Goal: Information Seeking & Learning: Learn about a topic

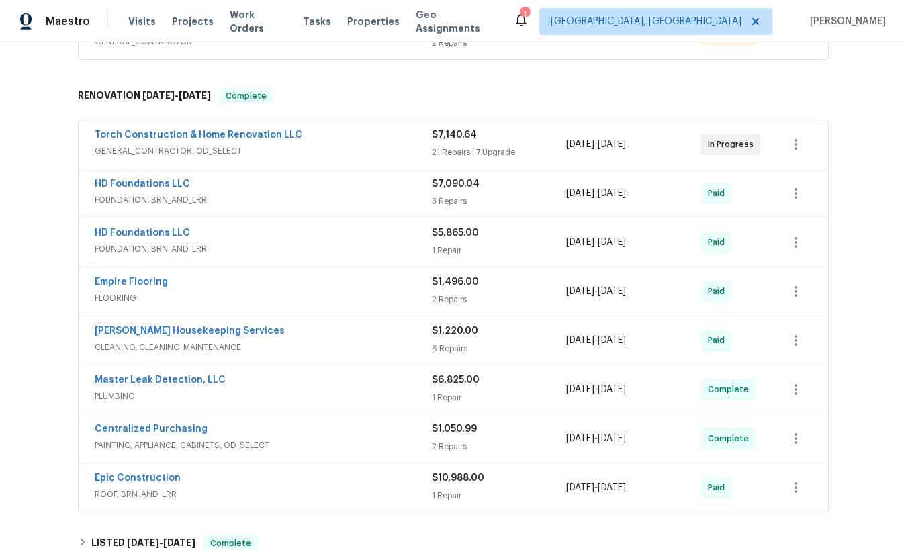
scroll to position [289, 0]
click at [297, 189] on div "HD Foundations LLC" at bounding box center [263, 186] width 337 height 16
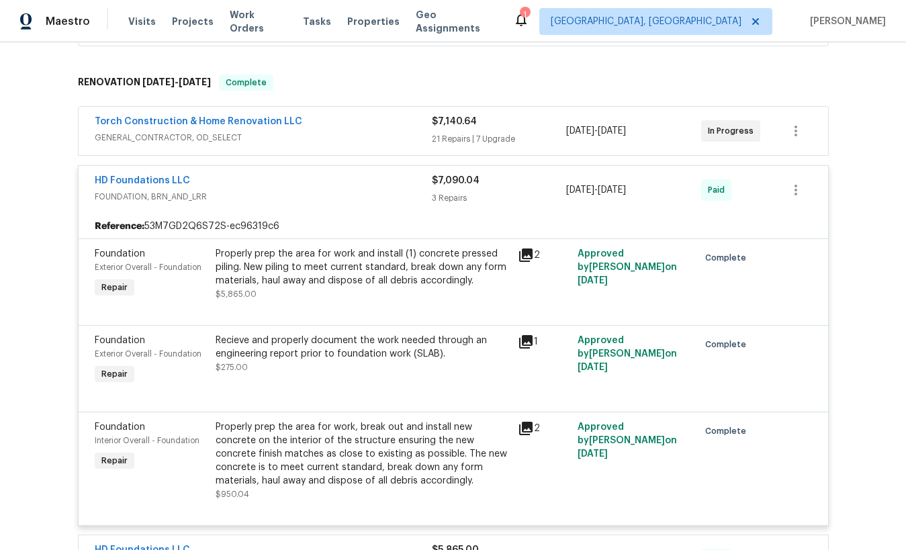
scroll to position [304, 0]
click at [140, 178] on link "HD Foundations LLC" at bounding box center [142, 179] width 95 height 9
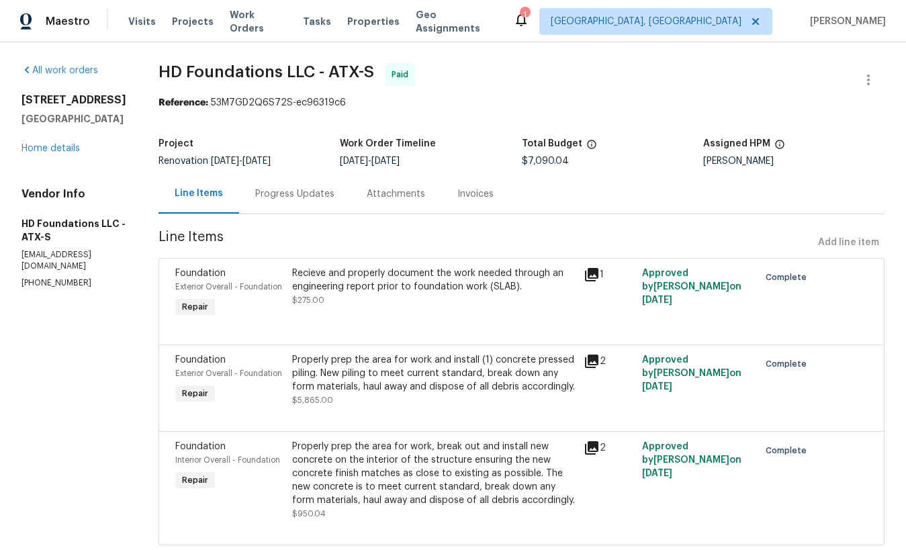
click at [494, 196] on div "Invoices" at bounding box center [476, 193] width 36 height 13
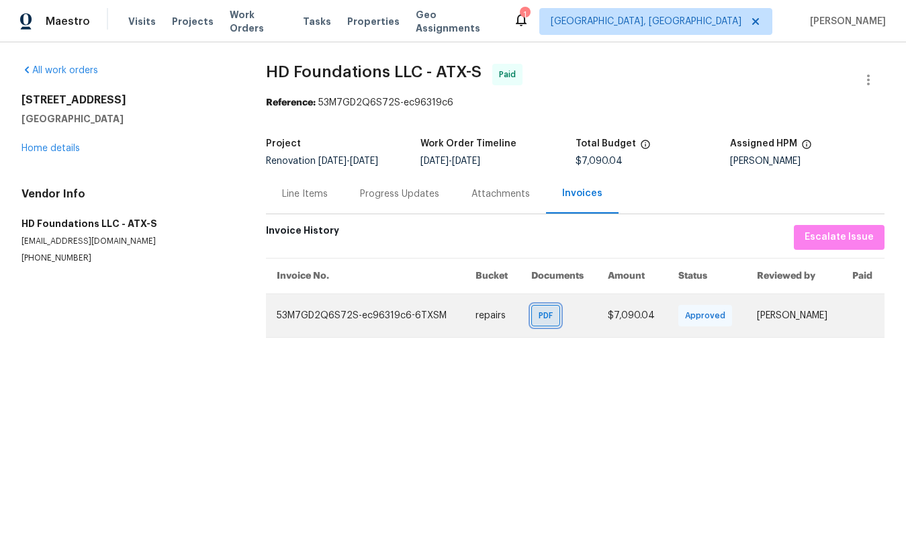
click at [539, 318] on span "PDF" at bounding box center [548, 315] width 19 height 13
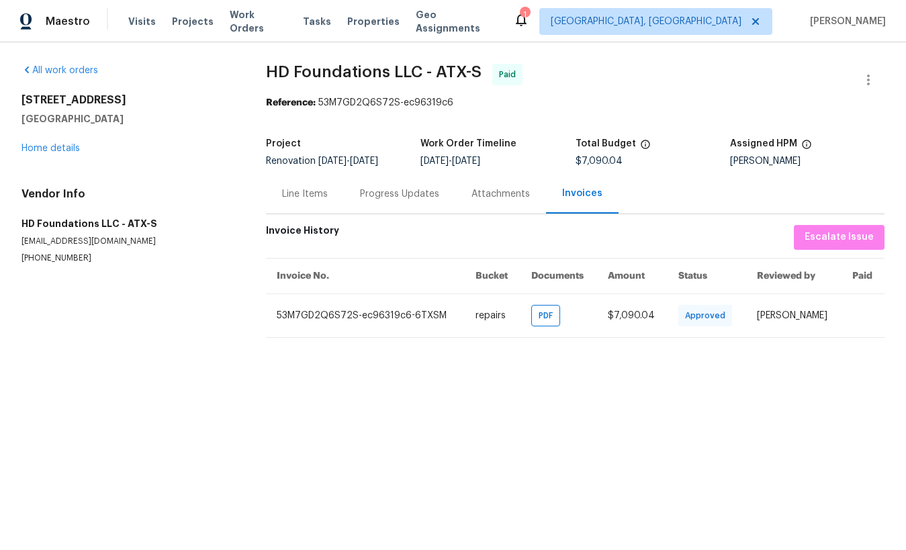
click at [75, 142] on div "503 Hackberry St Lockhart, TX 78644 Home details" at bounding box center [128, 124] width 212 height 62
click at [69, 148] on link "Home details" at bounding box center [51, 148] width 58 height 9
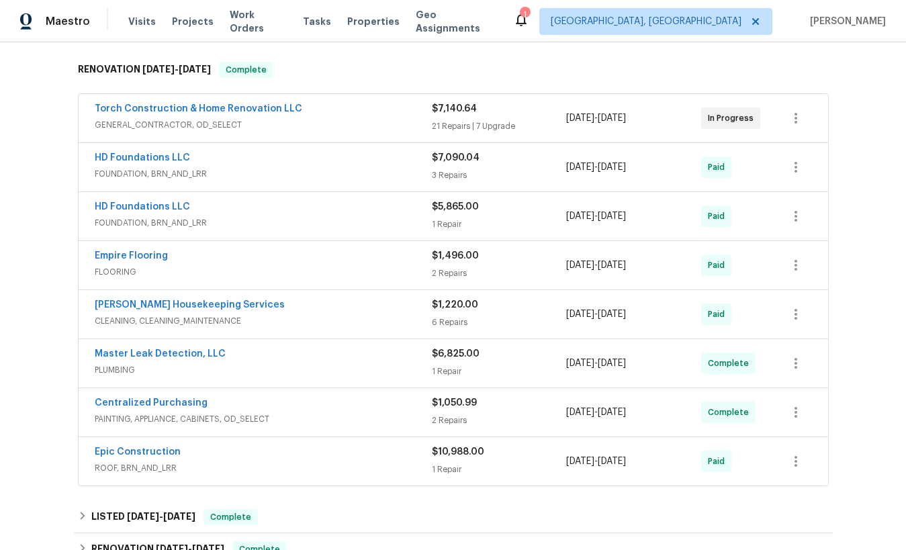
scroll to position [307, 0]
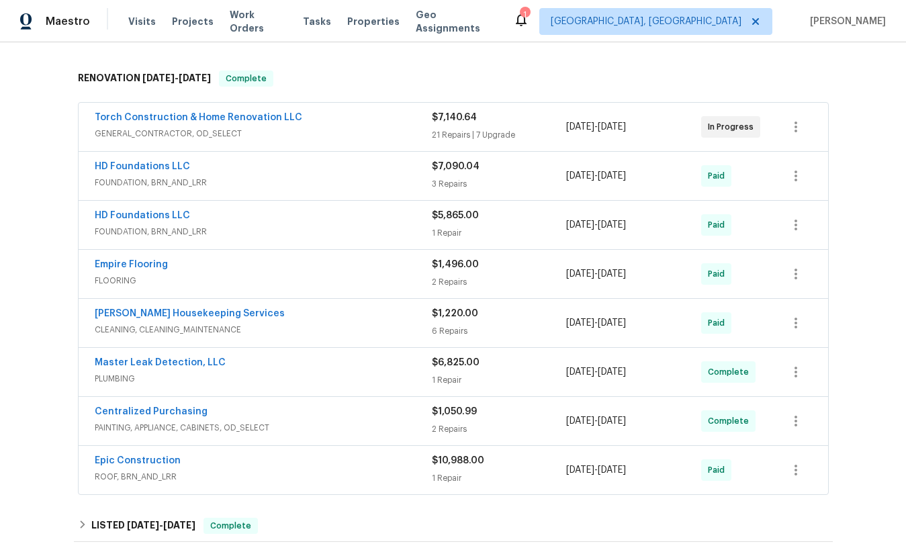
click at [634, 198] on div "HD Foundations LLC FOUNDATION, BRN_AND_LRR $7,090.04 3 Repairs 7/28/2025 - 7/29…" at bounding box center [454, 176] width 750 height 48
click at [284, 186] on span "FOUNDATION, BRN_AND_LRR" at bounding box center [263, 182] width 337 height 13
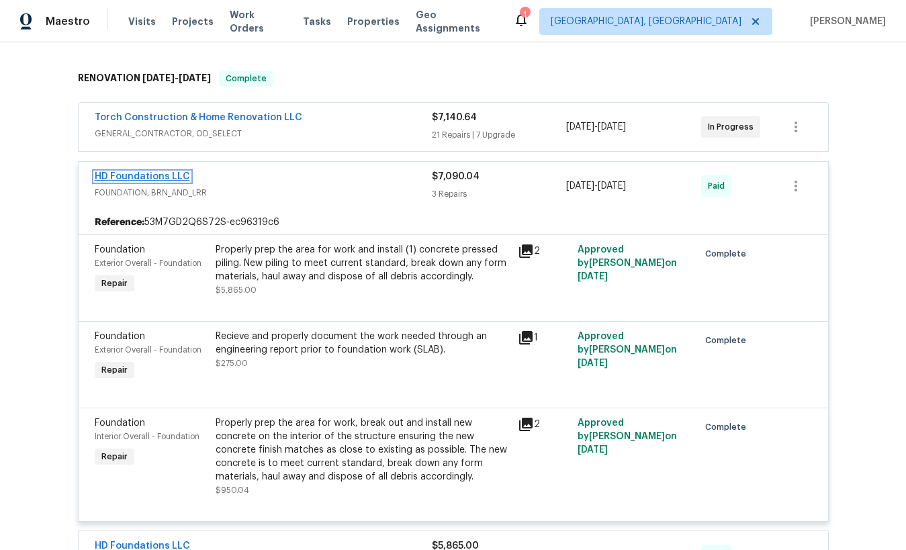
click at [138, 179] on link "HD Foundations LLC" at bounding box center [142, 176] width 95 height 9
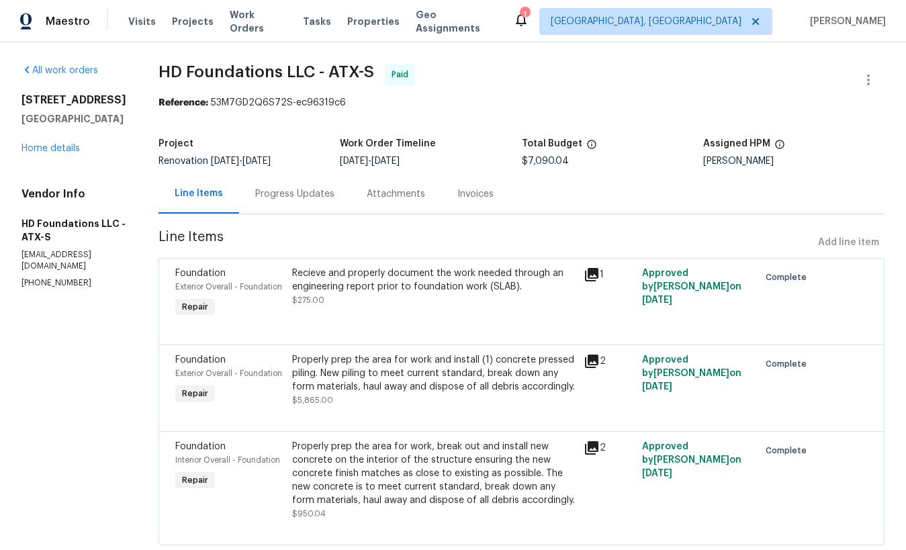
click at [326, 200] on div "Progress Updates" at bounding box center [294, 193] width 79 height 13
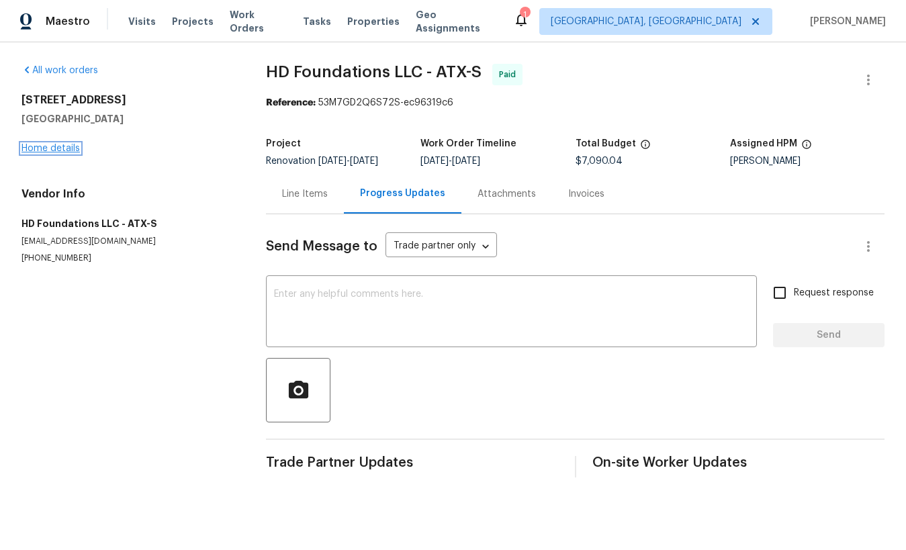
click at [71, 147] on link "Home details" at bounding box center [51, 148] width 58 height 9
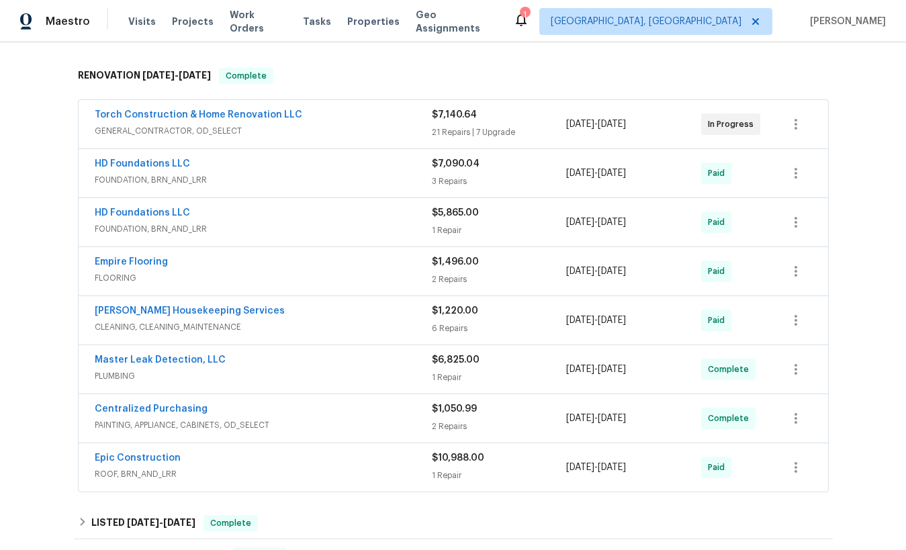
scroll to position [310, 0]
click at [269, 228] on span "FOUNDATION, BRN_AND_LRR" at bounding box center [263, 228] width 337 height 13
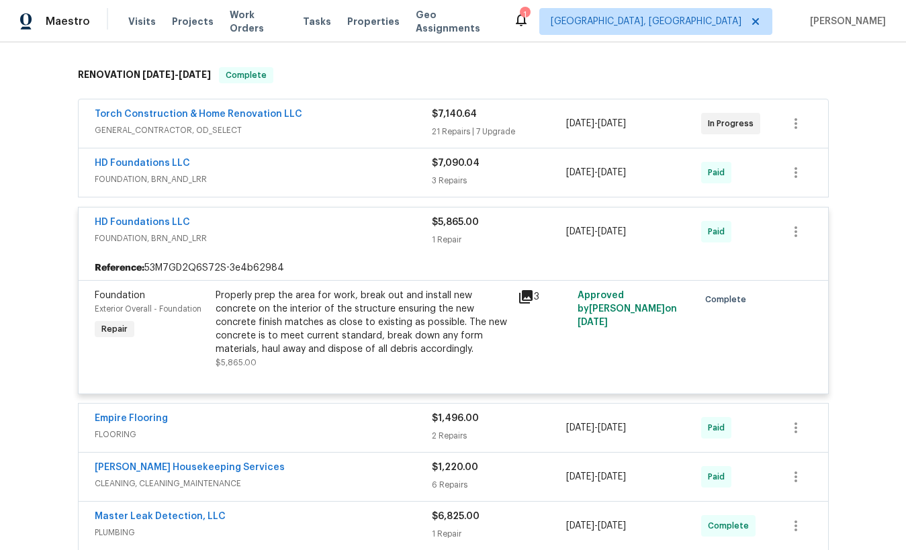
click at [302, 155] on div "HD Foundations LLC FOUNDATION, BRN_AND_LRR $7,090.04 3 Repairs 7/28/2025 - 7/29…" at bounding box center [454, 172] width 750 height 48
click at [308, 173] on span "FOUNDATION, BRN_AND_LRR" at bounding box center [263, 179] width 337 height 13
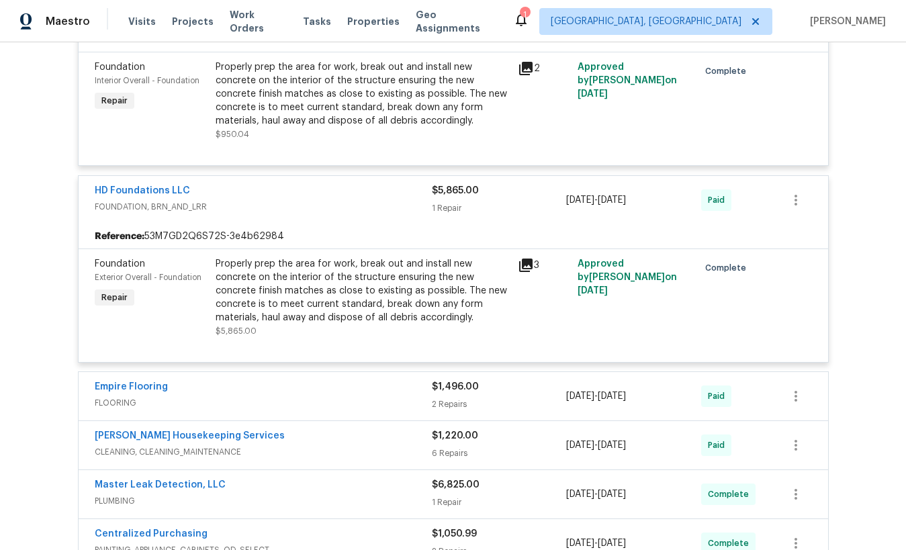
scroll to position [675, 0]
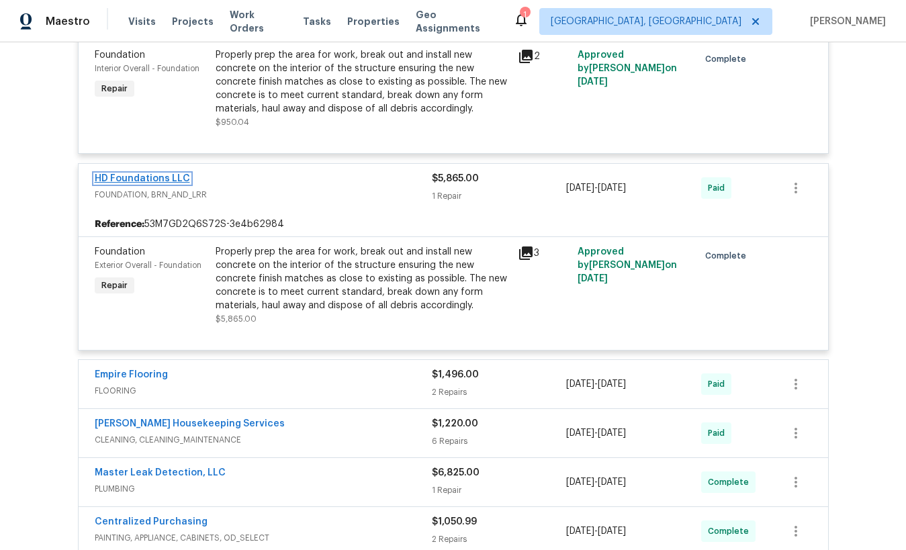
click at [129, 175] on link "HD Foundations LLC" at bounding box center [142, 178] width 95 height 9
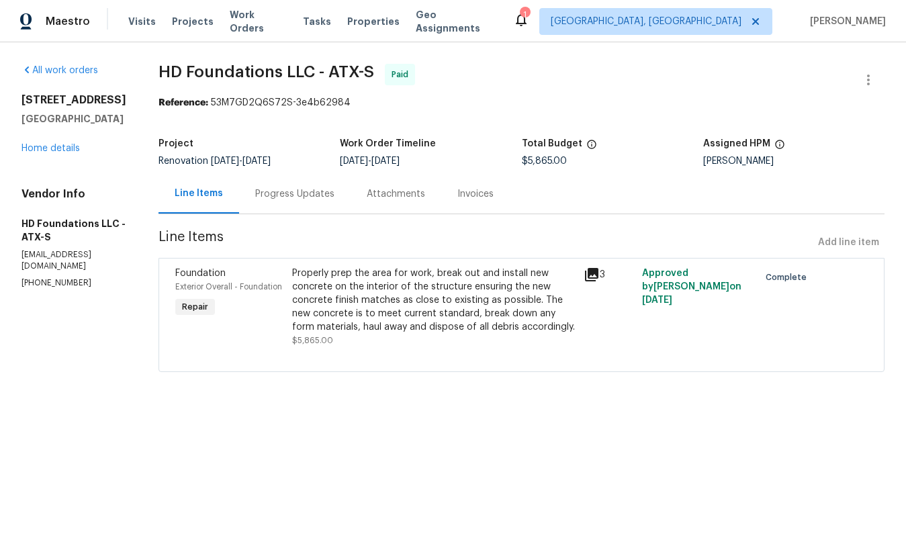
drag, startPoint x: 334, startPoint y: 196, endPoint x: 333, endPoint y: 208, distance: 12.8
click at [334, 196] on div "Progress Updates" at bounding box center [294, 193] width 79 height 13
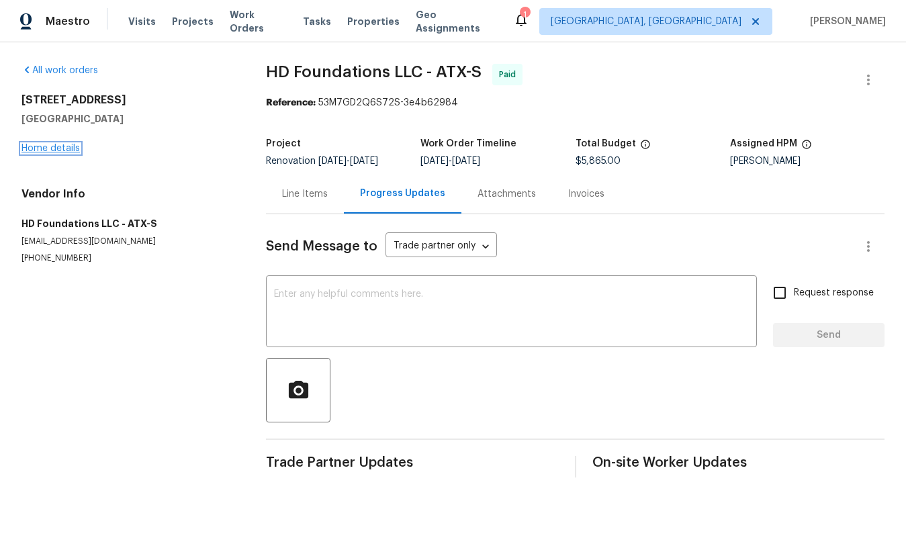
click at [73, 144] on link "Home details" at bounding box center [51, 148] width 58 height 9
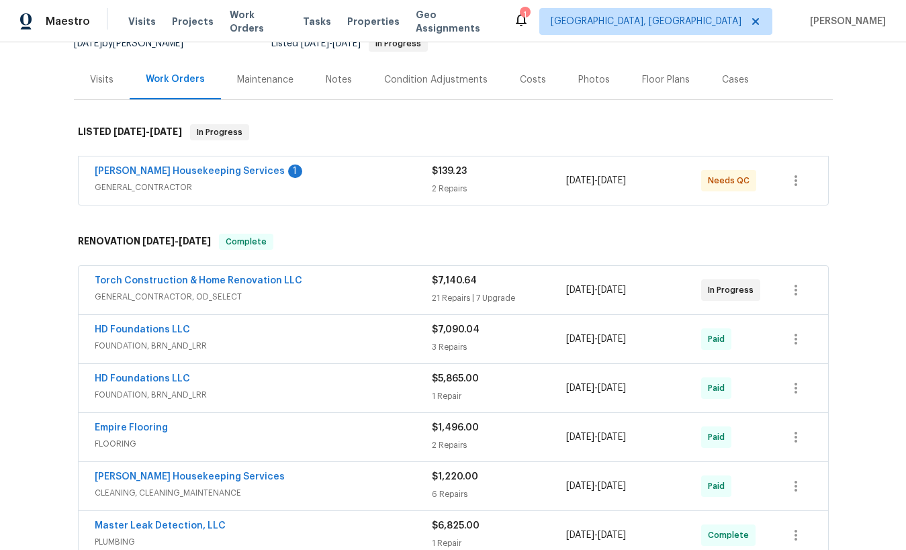
scroll to position [187, 0]
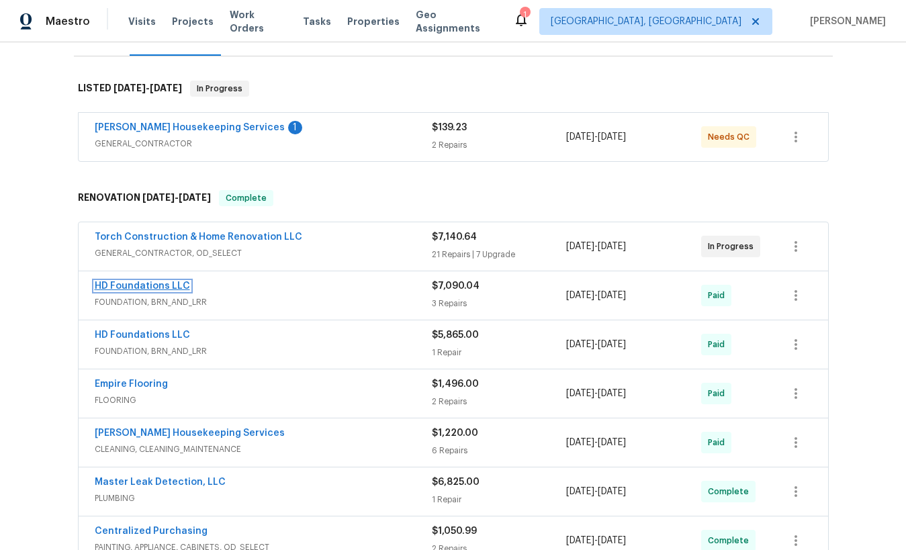
click at [148, 284] on link "HD Foundations LLC" at bounding box center [142, 286] width 95 height 9
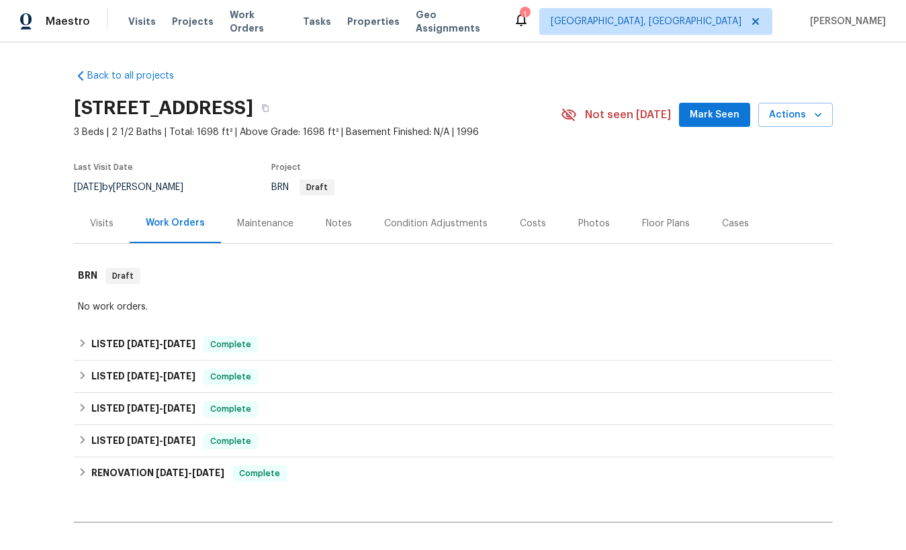
scroll to position [101, 0]
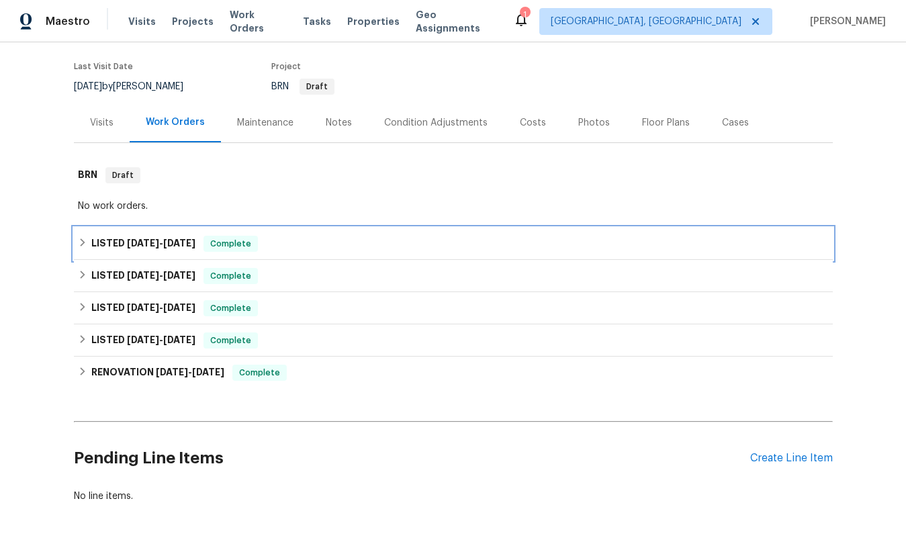
click at [149, 239] on span "[DATE]" at bounding box center [143, 243] width 32 height 9
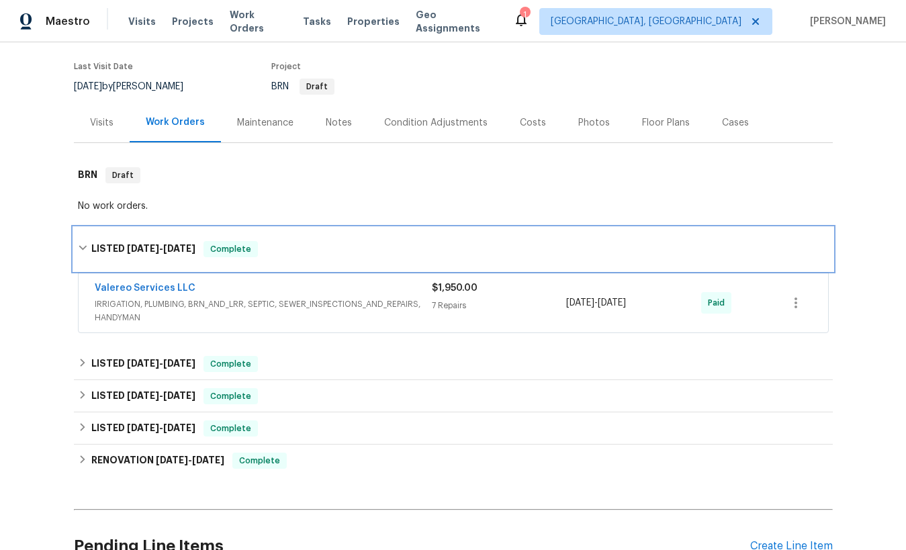
scroll to position [233, 0]
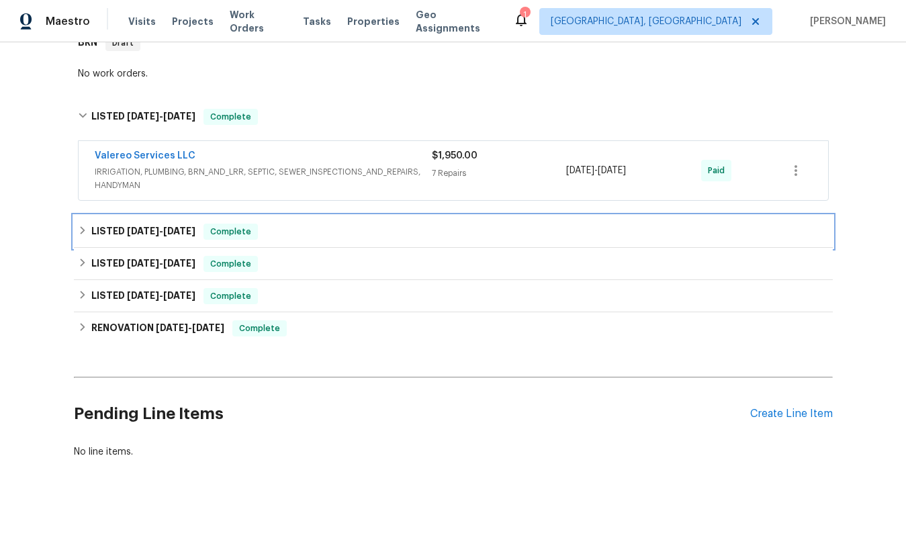
click at [178, 230] on span "[DATE]" at bounding box center [179, 230] width 32 height 9
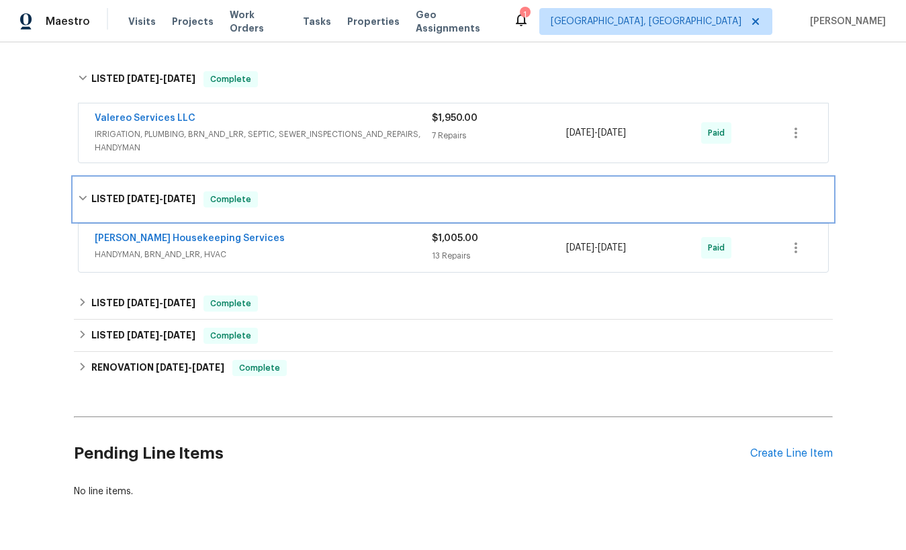
scroll to position [310, 0]
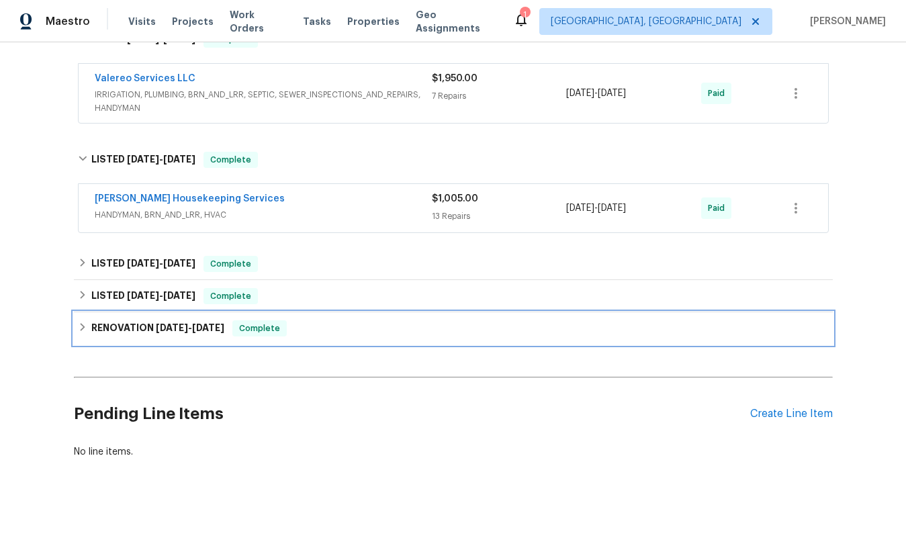
click at [224, 331] on span "[DATE]" at bounding box center [208, 327] width 32 height 9
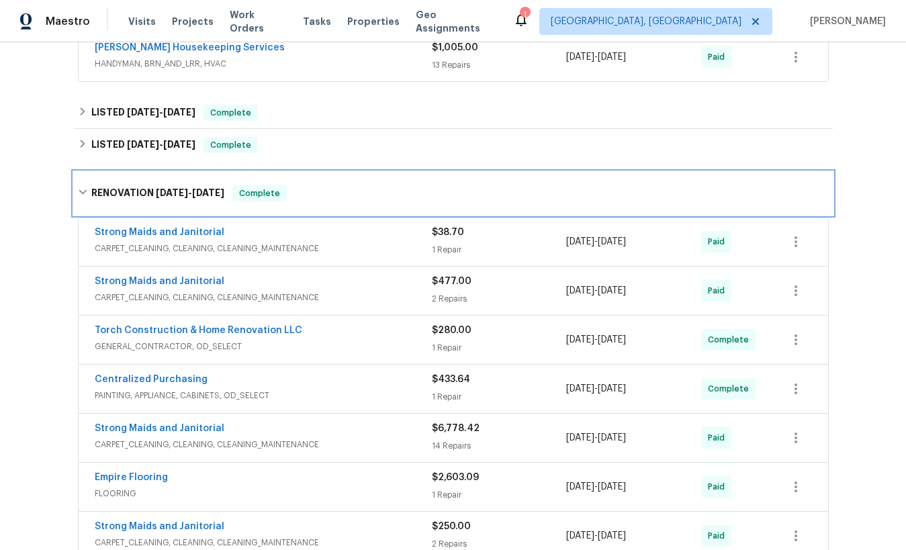
scroll to position [449, 0]
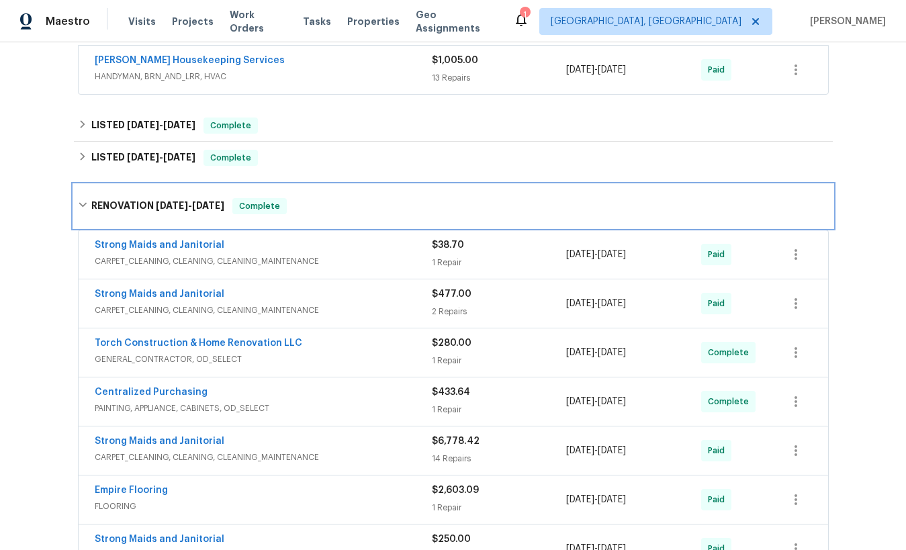
click at [171, 202] on span "[DATE]" at bounding box center [172, 205] width 32 height 9
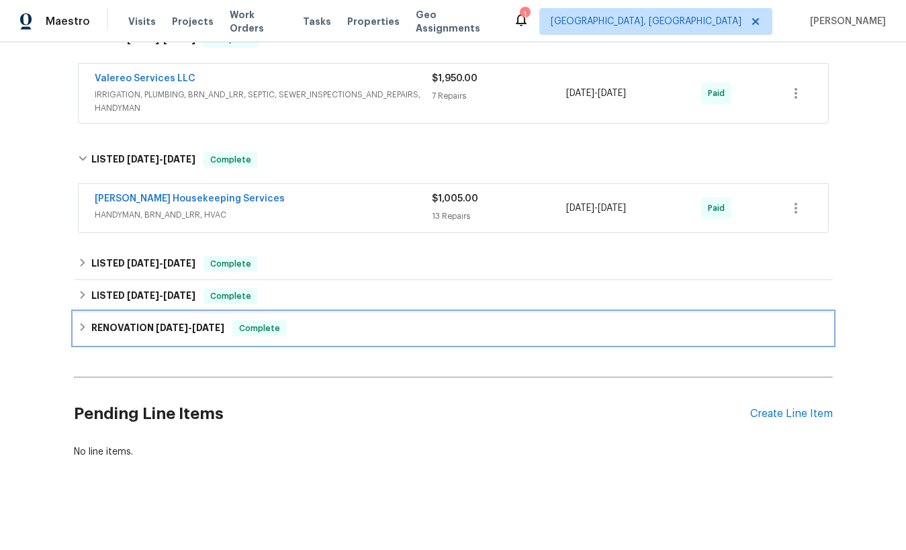
scroll to position [310, 0]
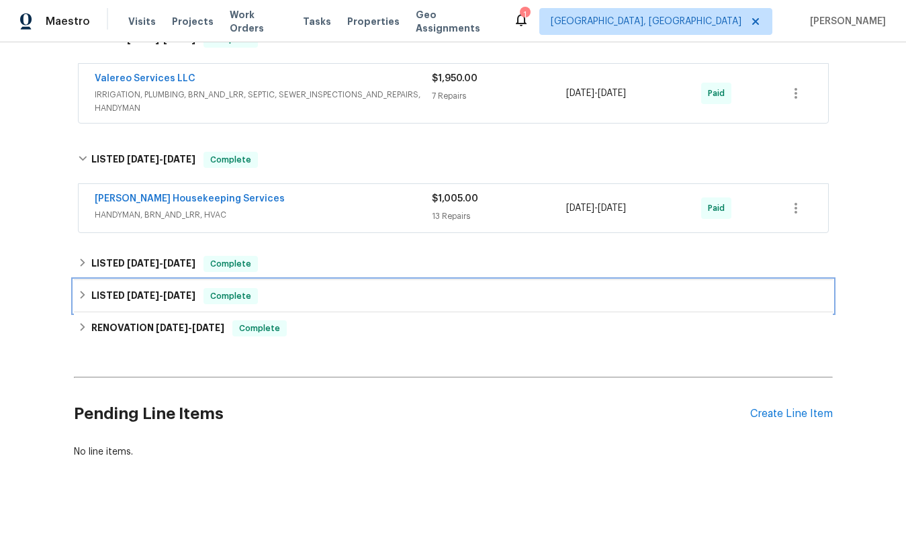
click at [159, 302] on h6 "LISTED [DATE] - [DATE]" at bounding box center [143, 296] width 104 height 16
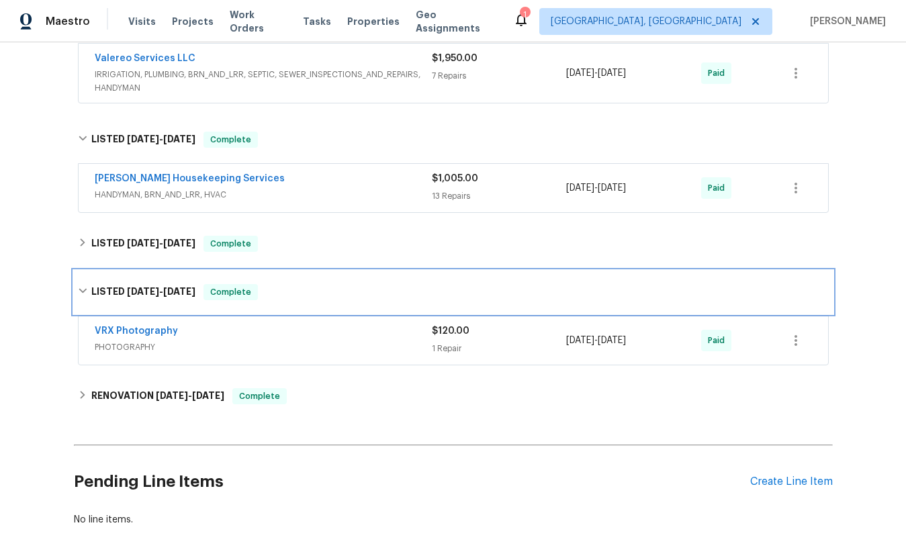
click at [159, 291] on span "[DATE] - [DATE]" at bounding box center [161, 291] width 69 height 9
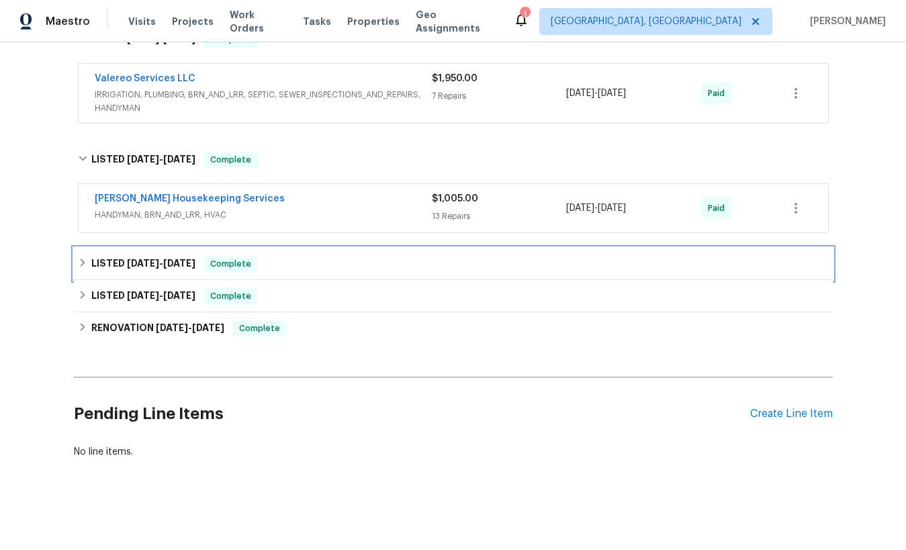
click at [174, 259] on span "[DATE]" at bounding box center [179, 263] width 32 height 9
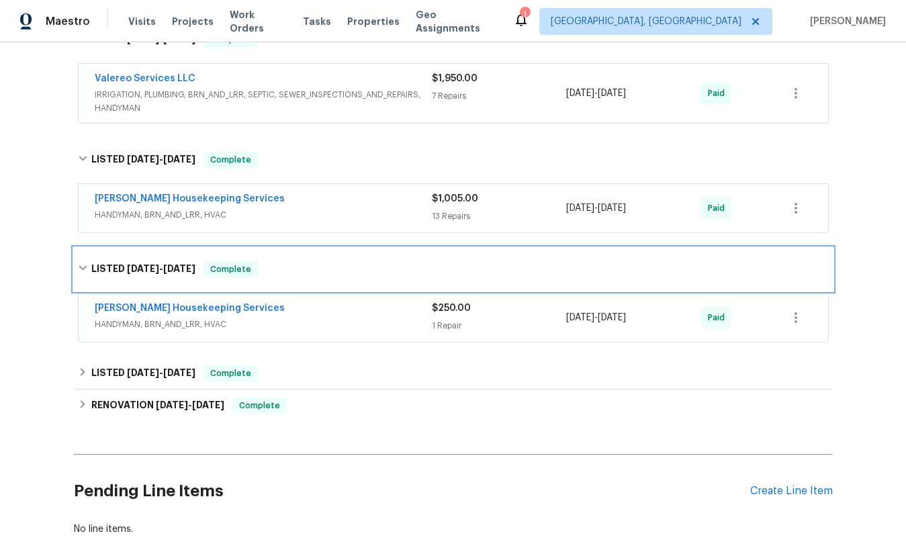
click at [174, 259] on div "LISTED [DATE] - [DATE] Complete" at bounding box center [453, 269] width 759 height 43
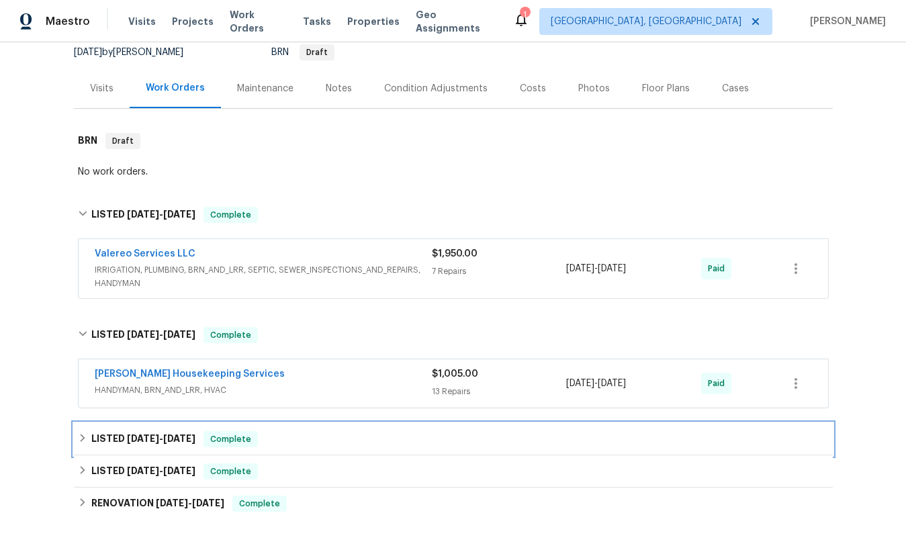
scroll to position [130, 0]
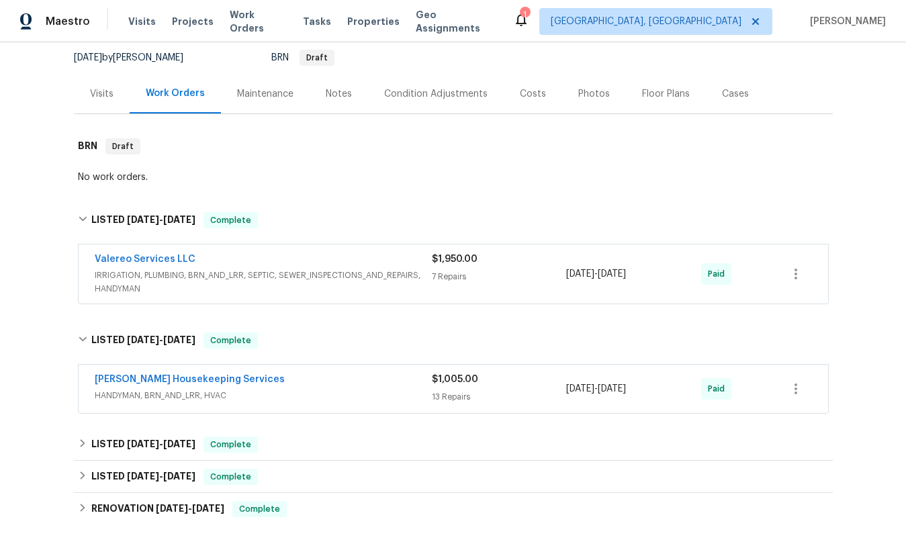
click at [348, 276] on span "IRRIGATION, PLUMBING, BRN_AND_LRR, SEPTIC, SEWER_INSPECTIONS_AND_REPAIRS, HANDY…" at bounding box center [263, 282] width 337 height 27
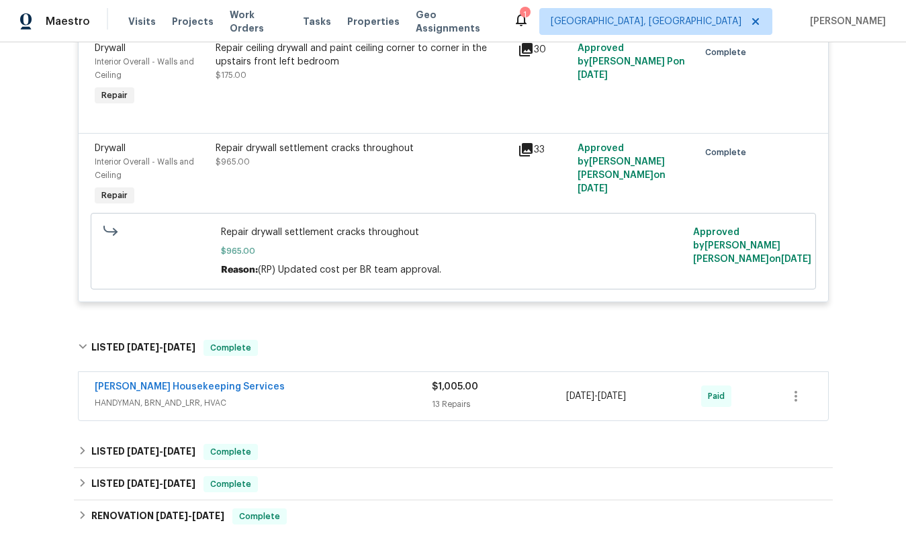
scroll to position [1064, 0]
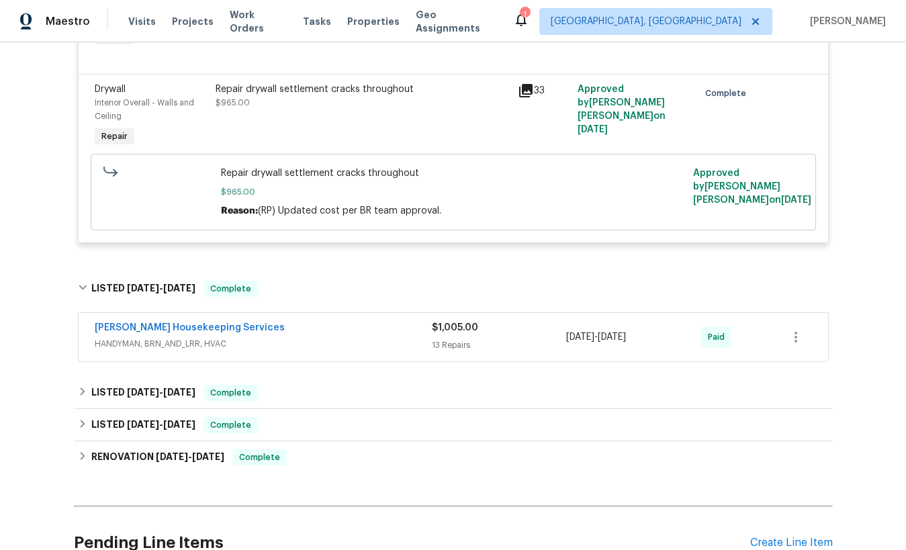
click at [319, 345] on span "HANDYMAN, BRN_AND_LRR, HVAC" at bounding box center [263, 343] width 337 height 13
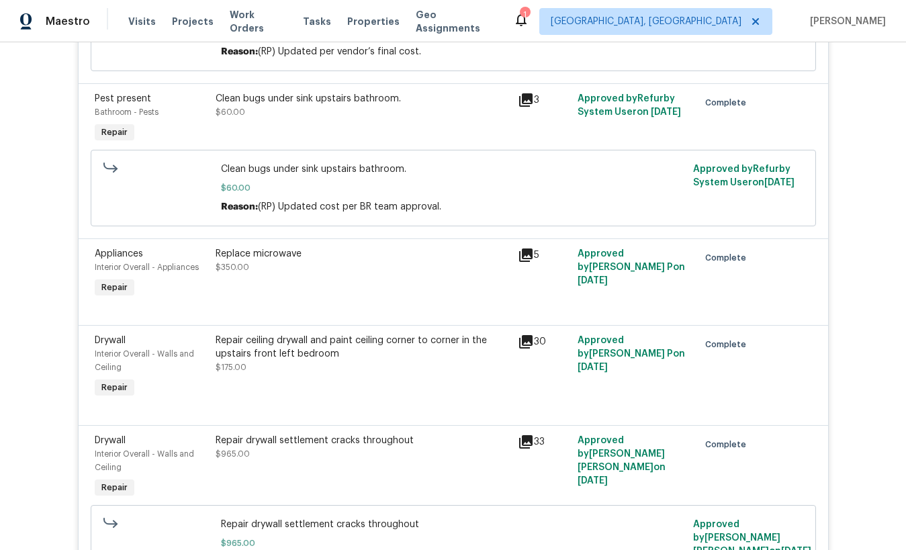
scroll to position [0, 0]
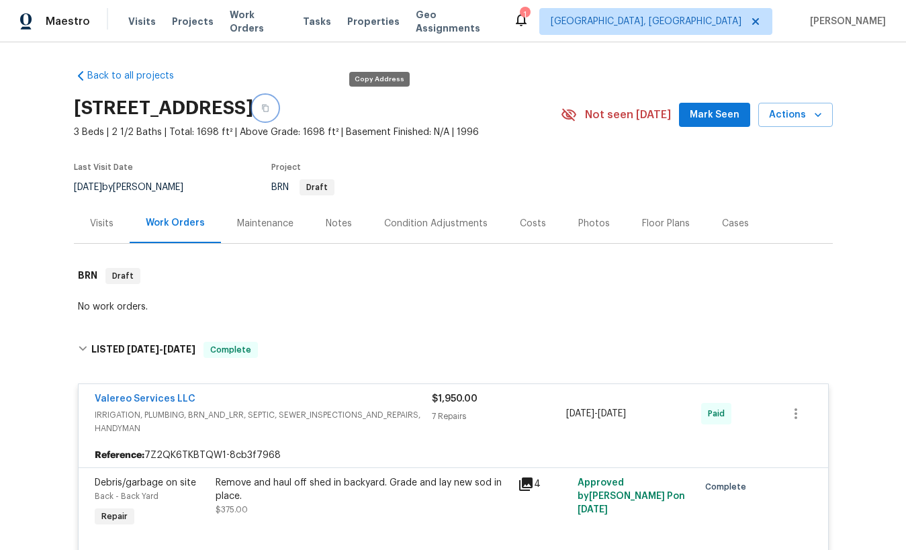
click at [269, 108] on icon "button" at bounding box center [265, 108] width 8 height 8
